Goal: Information Seeking & Learning: Get advice/opinions

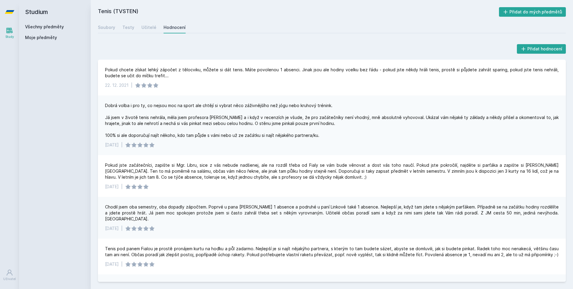
click at [292, 197] on div "Chodil jsem oba semestry, oba dopadly zápočtem. Poprvé u pana [PERSON_NAME] 1 a…" at bounding box center [332, 218] width 468 height 42
click at [392, 133] on div "Dobrá volba i pro ty, co nejsou moc na sport ale chtějí si vybrat něco záživněj…" at bounding box center [331, 121] width 453 height 36
click at [55, 27] on link "Všechny předměty" at bounding box center [44, 26] width 39 height 5
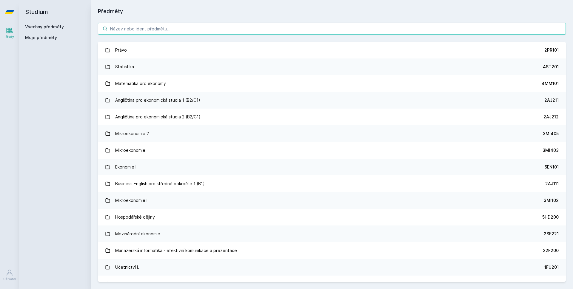
click at [133, 31] on input "search" at bounding box center [332, 29] width 468 height 12
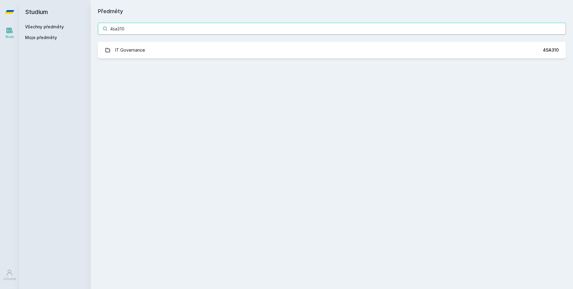
type input "4sa310"
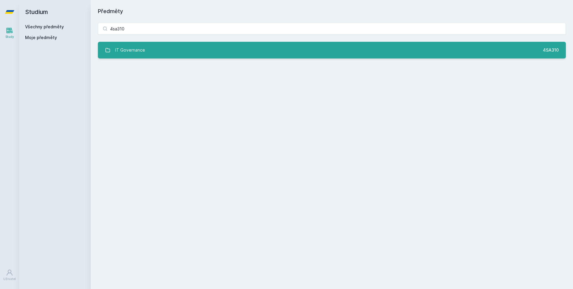
click at [150, 54] on link "IT Governance 4SA310" at bounding box center [332, 50] width 468 height 17
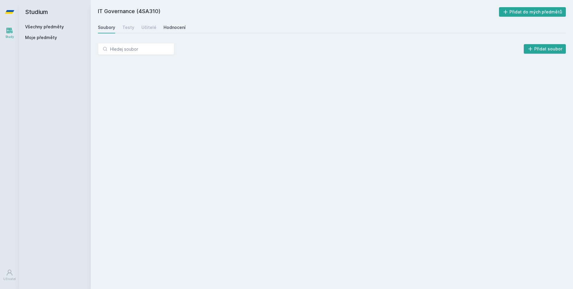
click at [174, 32] on link "Hodnocení" at bounding box center [174, 27] width 22 height 12
click at [157, 30] on div "Soubory Testy Učitelé Hodnocení" at bounding box center [332, 27] width 468 height 12
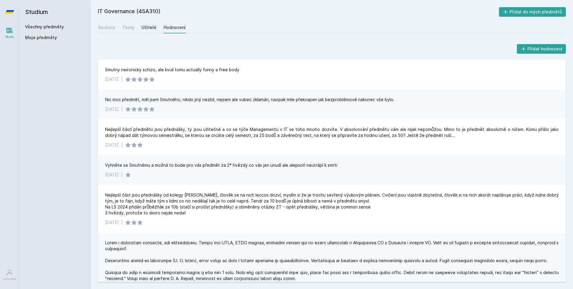
click at [143, 26] on div "Učitelé" at bounding box center [148, 27] width 15 height 6
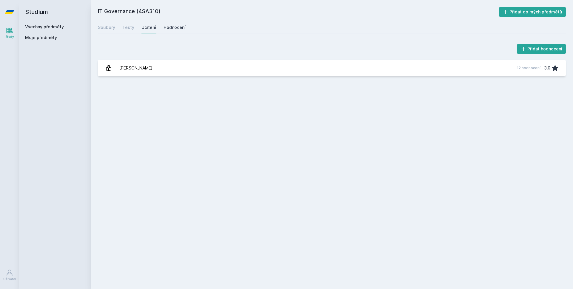
click at [177, 31] on link "Hodnocení" at bounding box center [174, 27] width 22 height 12
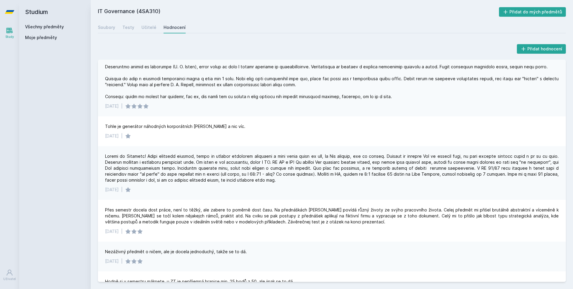
scroll to position [194, 0]
click at [180, 198] on div "[DATE] |" at bounding box center [332, 173] width 468 height 54
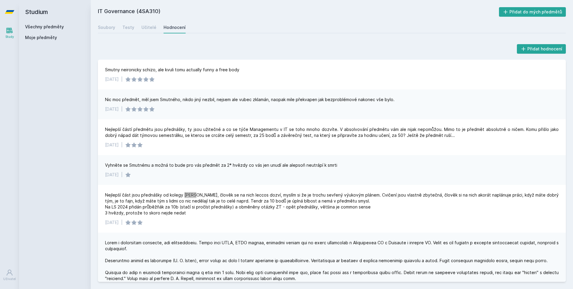
scroll to position [0, 0]
click at [61, 24] on link "Všechny předměty" at bounding box center [44, 26] width 39 height 5
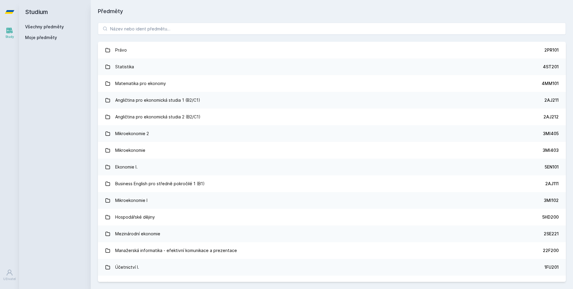
click at [59, 27] on link "Všechny předměty" at bounding box center [44, 26] width 39 height 5
click at [148, 27] on input "search" at bounding box center [332, 29] width 468 height 12
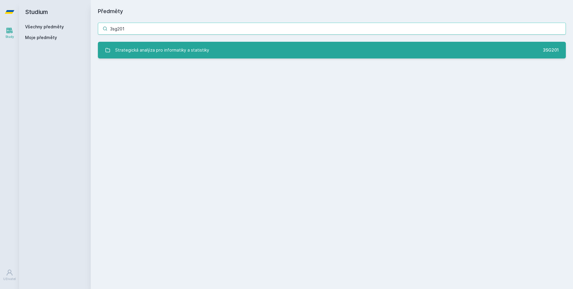
type input "3sg201"
click at [149, 52] on div "Strategická analýza pro informatiky a statistiky" at bounding box center [162, 50] width 94 height 12
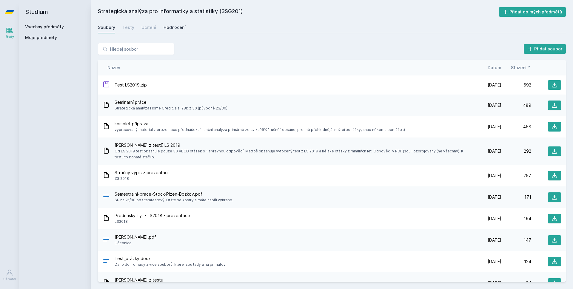
click at [176, 25] on div "Hodnocení" at bounding box center [174, 27] width 22 height 6
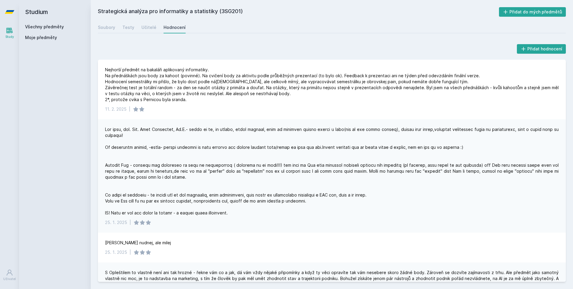
click at [57, 27] on link "Všechny předměty" at bounding box center [44, 26] width 39 height 5
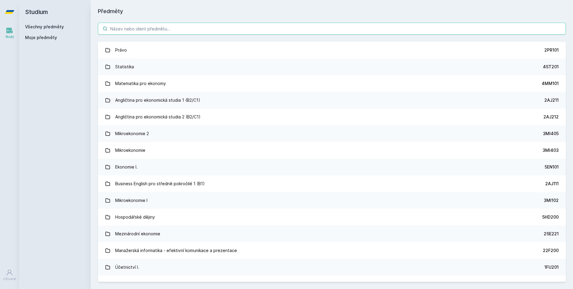
click at [134, 30] on input "search" at bounding box center [332, 29] width 468 height 12
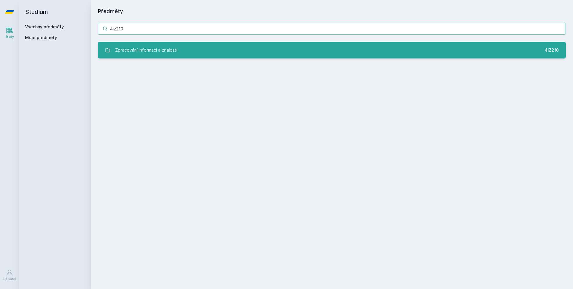
type input "4iz210"
click at [169, 44] on div "Zpracování informací a znalostí" at bounding box center [146, 50] width 62 height 12
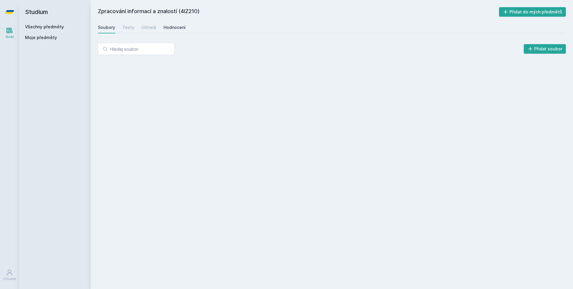
click at [177, 30] on div "Hodnocení" at bounding box center [174, 27] width 22 height 6
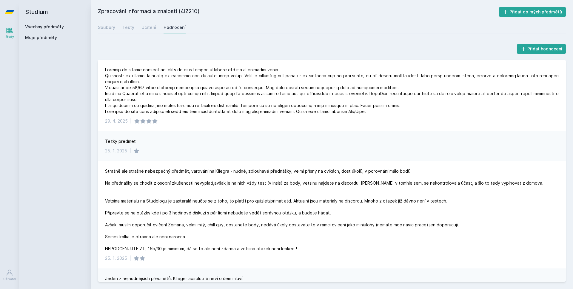
click at [242, 139] on div "Tezky predmet" at bounding box center [331, 141] width 453 height 6
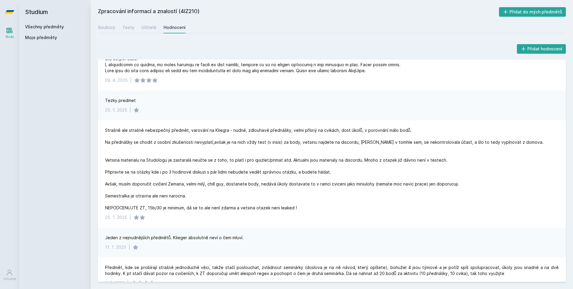
scroll to position [46, 0]
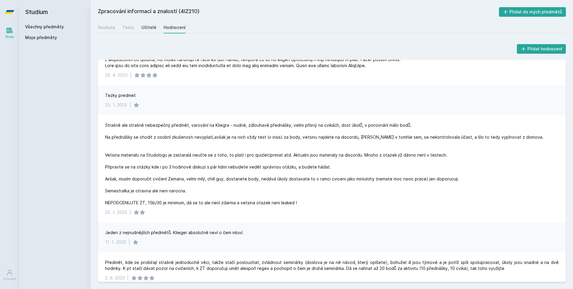
click at [149, 27] on div "Učitelé" at bounding box center [148, 27] width 15 height 6
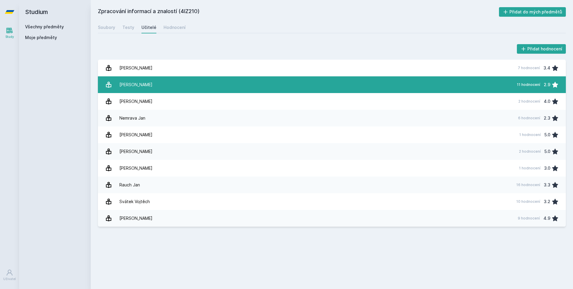
click at [145, 84] on link "[PERSON_NAME] 11 hodnocení 2.9" at bounding box center [332, 84] width 468 height 17
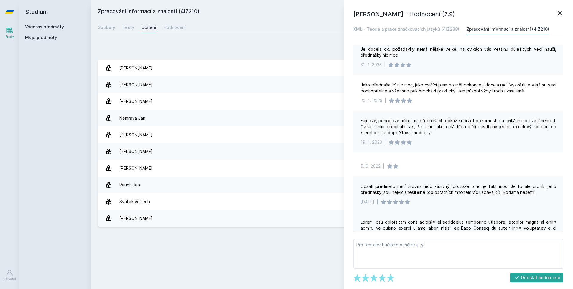
scroll to position [90, 0]
click at [35, 26] on link "Všechny předměty" at bounding box center [44, 26] width 39 height 5
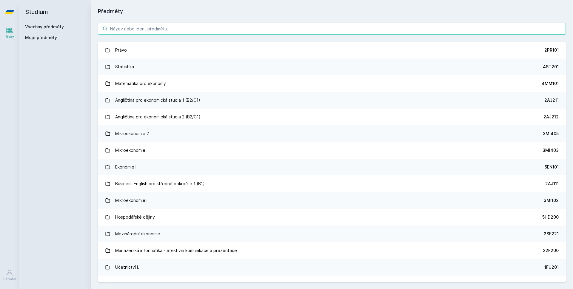
click at [164, 31] on input "search" at bounding box center [332, 29] width 468 height 12
click at [198, 27] on input "search" at bounding box center [332, 29] width 468 height 12
paste input "11F201"
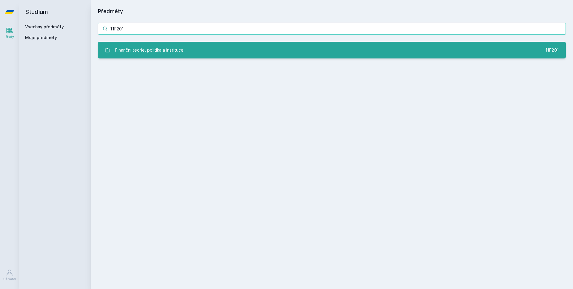
type input "11F201"
click at [148, 43] on link "Finanční teorie, politika a instituce 11F201" at bounding box center [332, 50] width 468 height 17
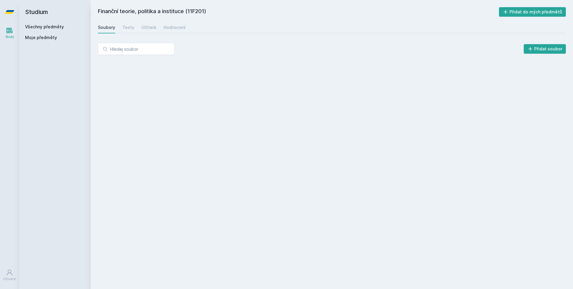
click at [166, 34] on div "Finanční teorie, politika a instituce (11F201) Přidat do mých předmětů [GEOGRAP…" at bounding box center [332, 144] width 468 height 275
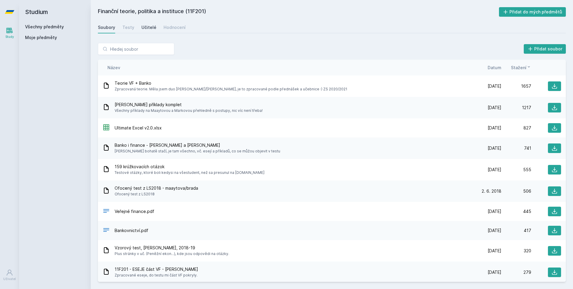
click at [144, 28] on div "Učitelé" at bounding box center [148, 27] width 15 height 6
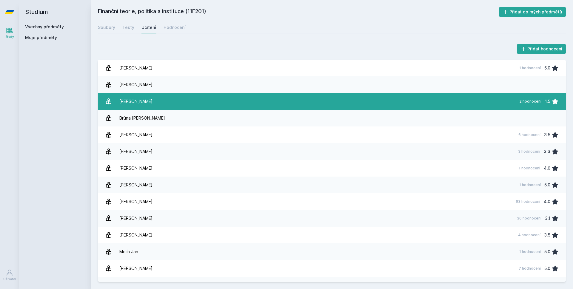
click at [128, 106] on div "[PERSON_NAME]" at bounding box center [135, 101] width 33 height 12
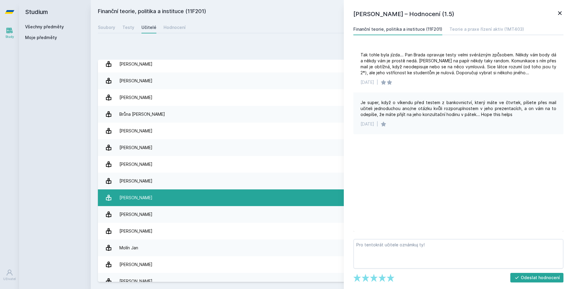
scroll to position [5, 0]
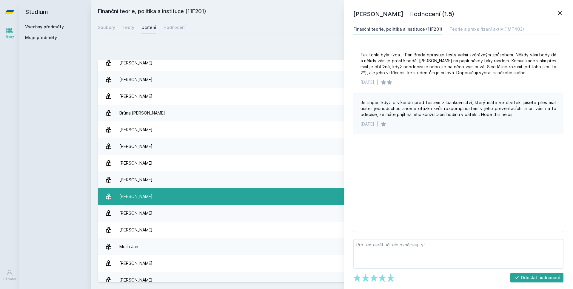
click at [163, 199] on link "[PERSON_NAME] 63 hodnocení 4.0" at bounding box center [332, 196] width 468 height 17
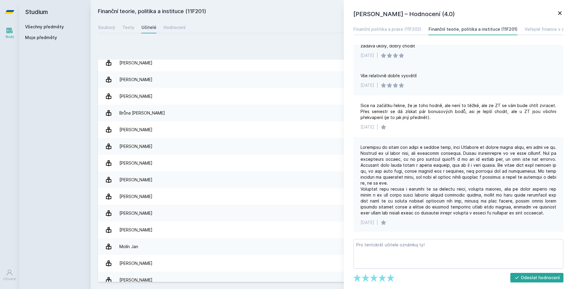
scroll to position [170, 0]
click at [175, 24] on div "Hodnocení" at bounding box center [174, 27] width 22 height 6
